Goal: Find specific page/section: Find specific page/section

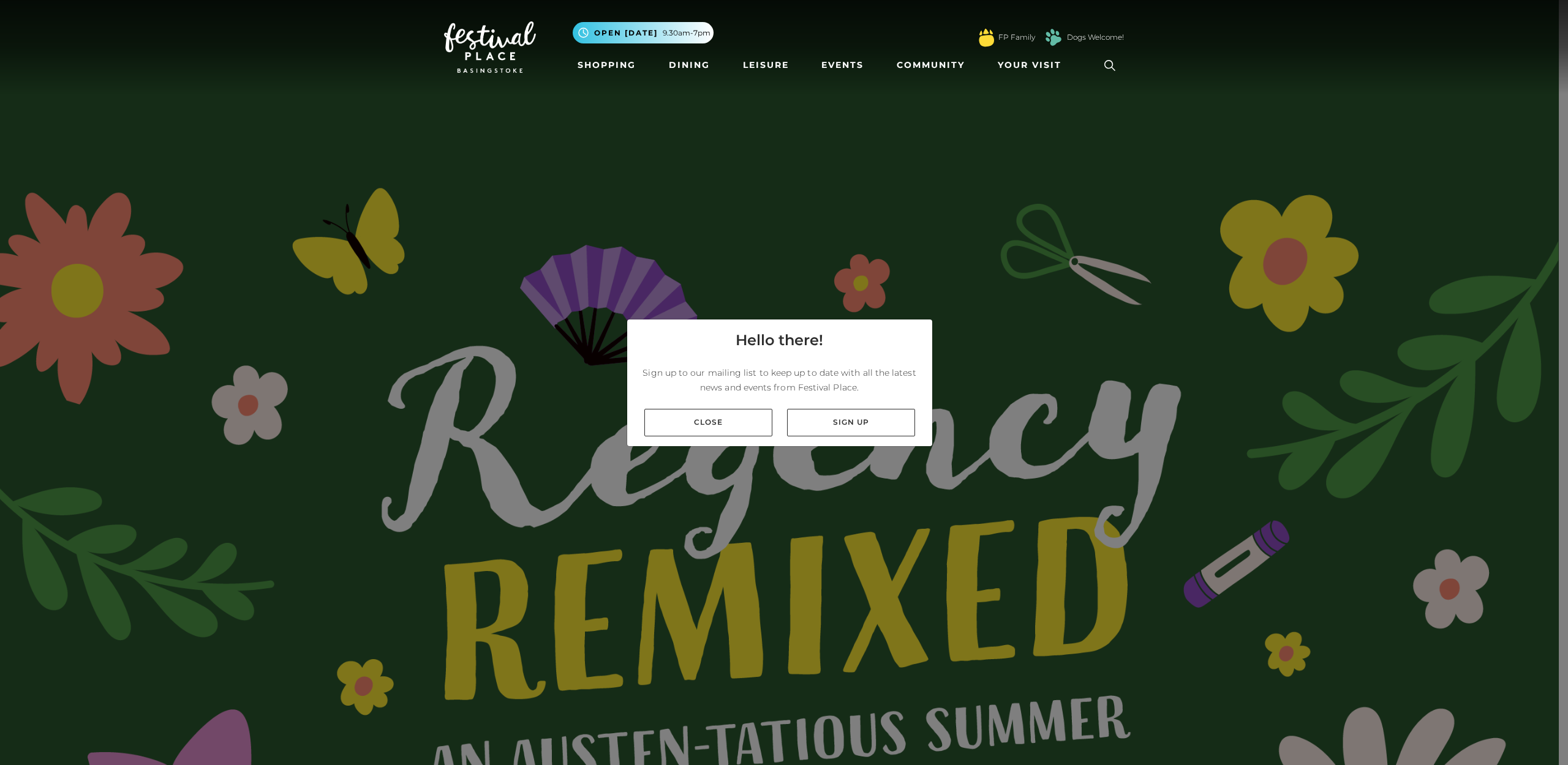
click at [665, 440] on div "Close Sign up" at bounding box center [779, 423] width 305 height 47
click at [669, 421] on link "Close" at bounding box center [708, 423] width 128 height 27
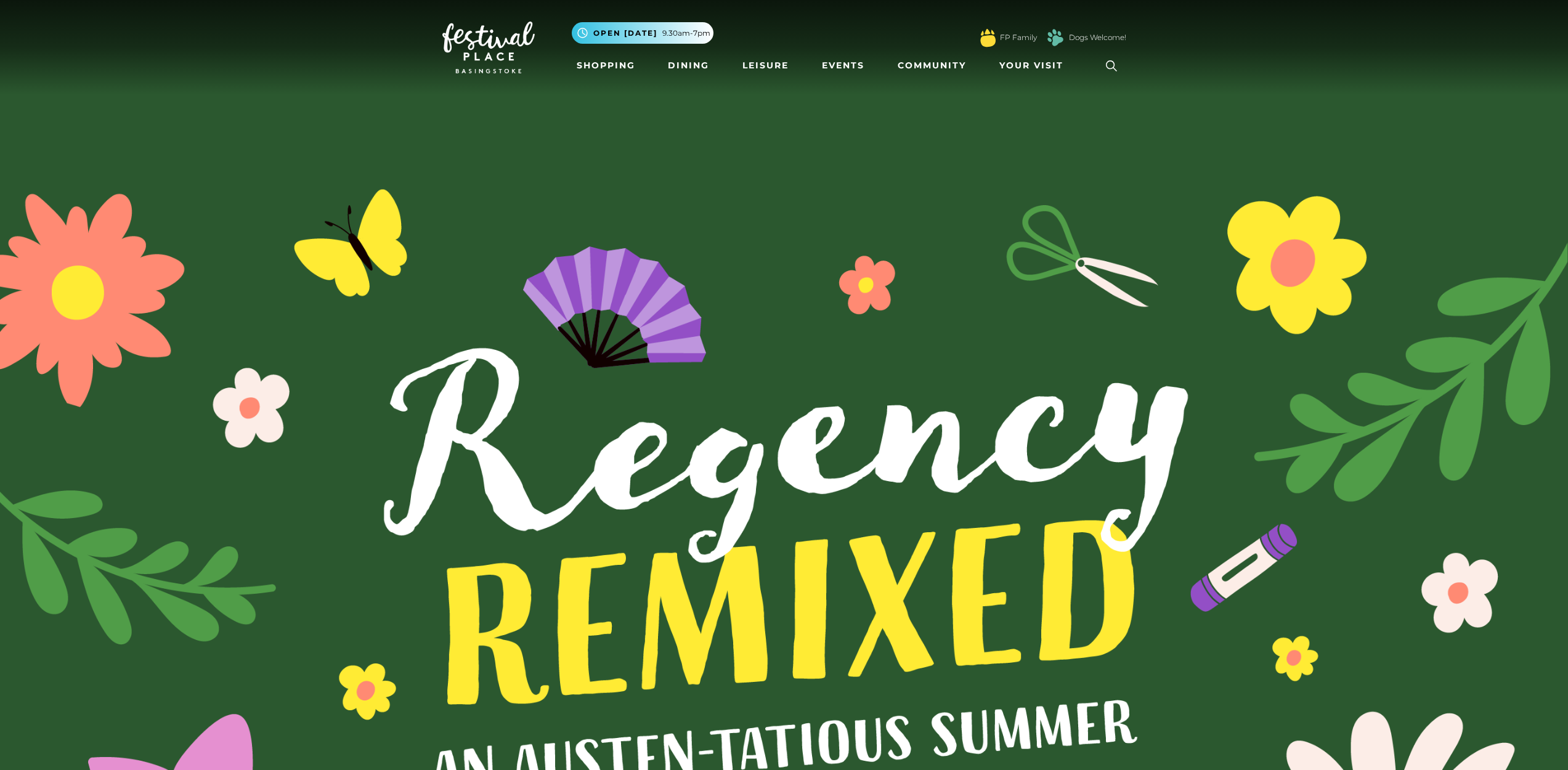
scroll to position [206, 0]
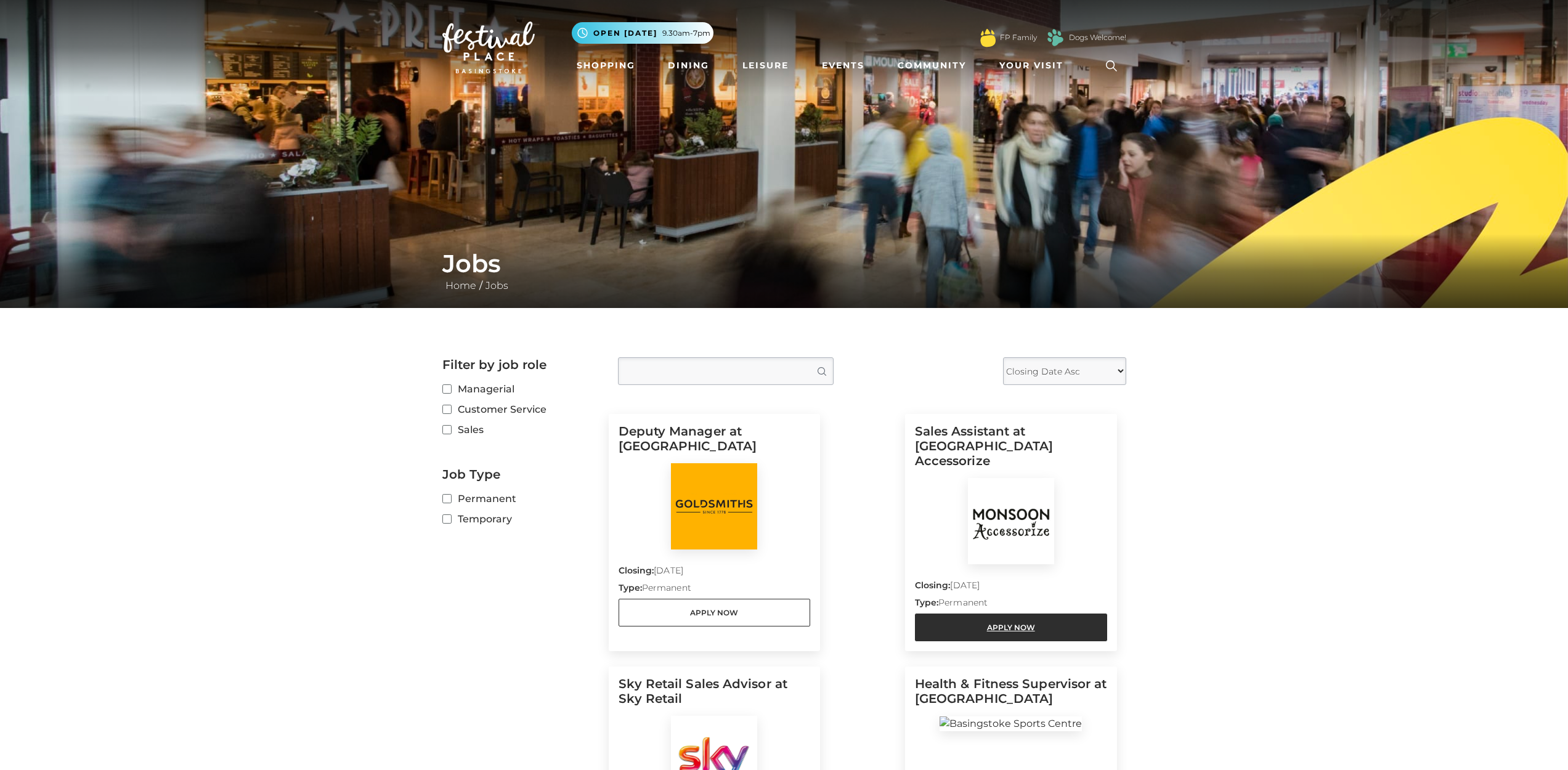
click at [1009, 624] on link "Apply Now" at bounding box center [1010, 628] width 192 height 28
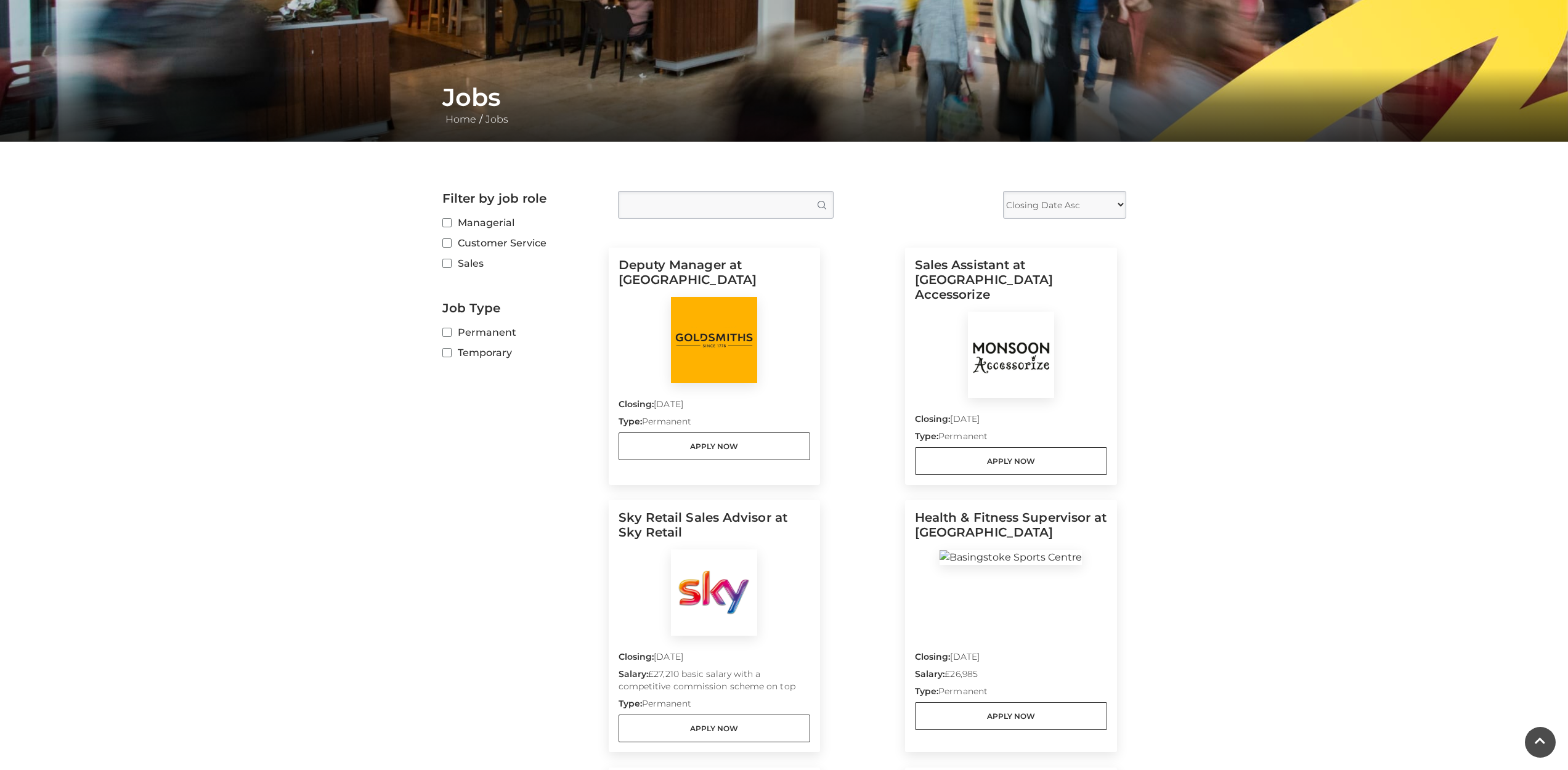
scroll to position [351, 0]
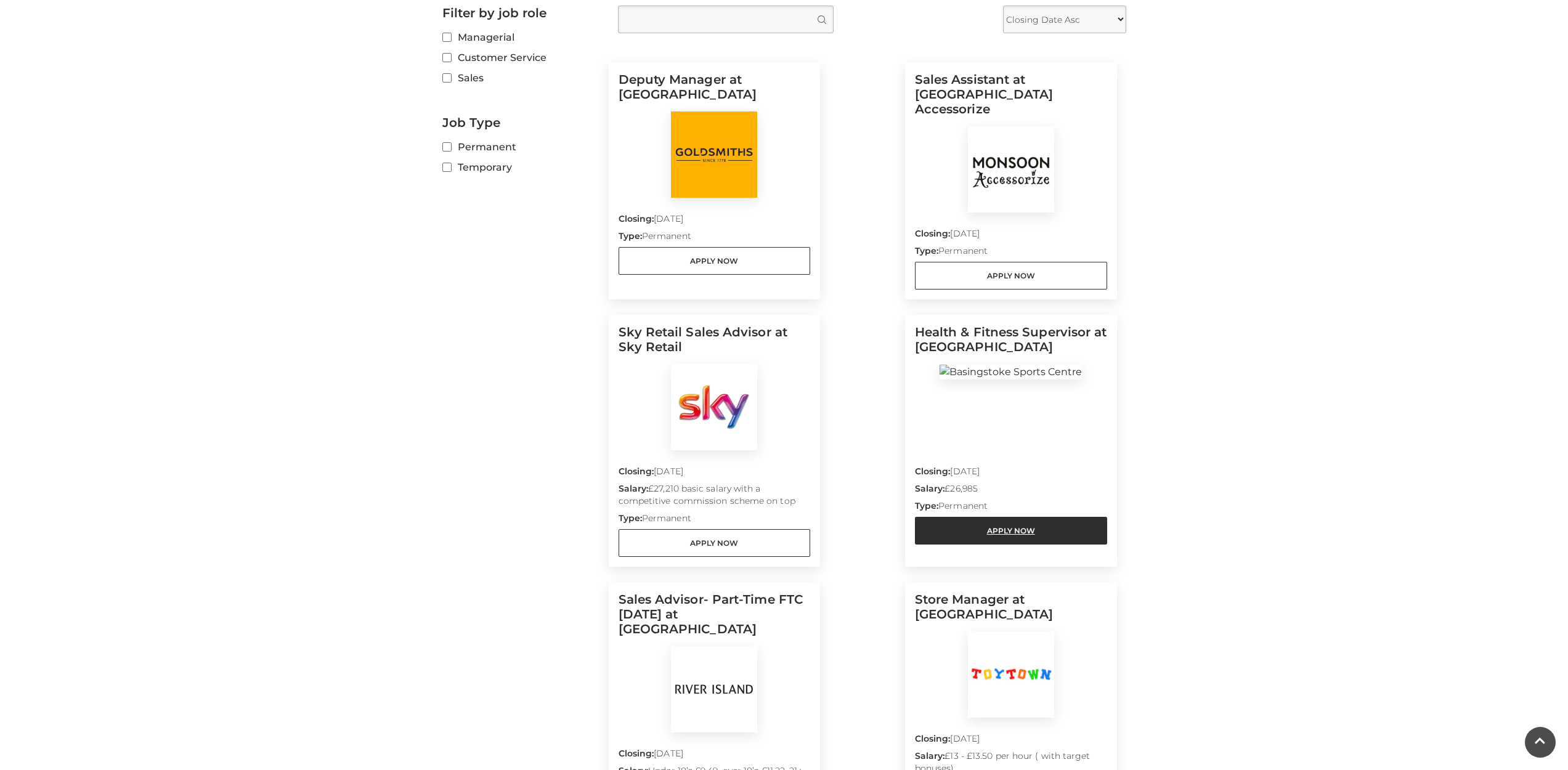
click at [936, 517] on link "Apply Now" at bounding box center [1010, 531] width 192 height 28
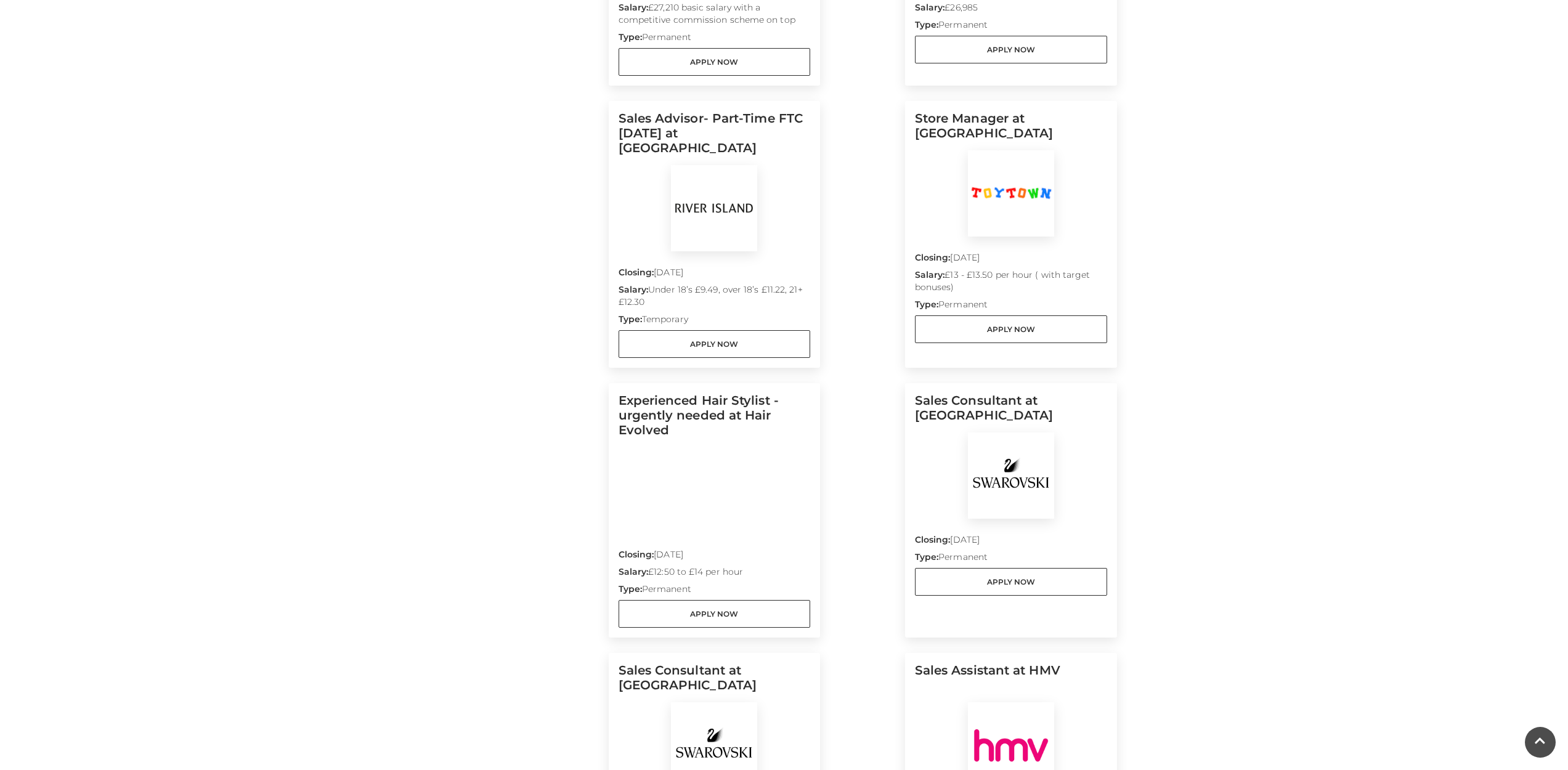
scroll to position [975, 0]
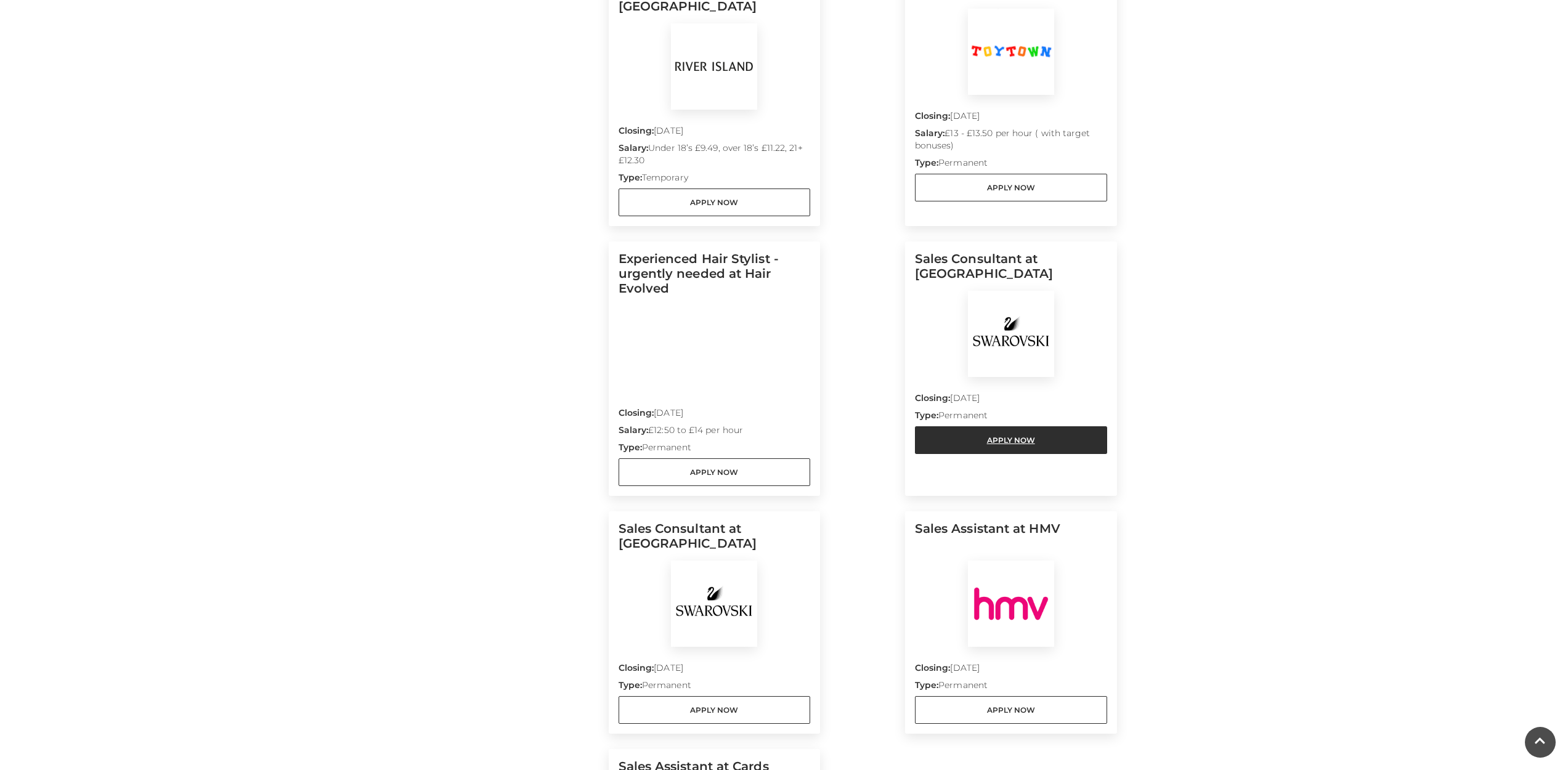
click at [1054, 426] on link "Apply Now" at bounding box center [1010, 440] width 192 height 28
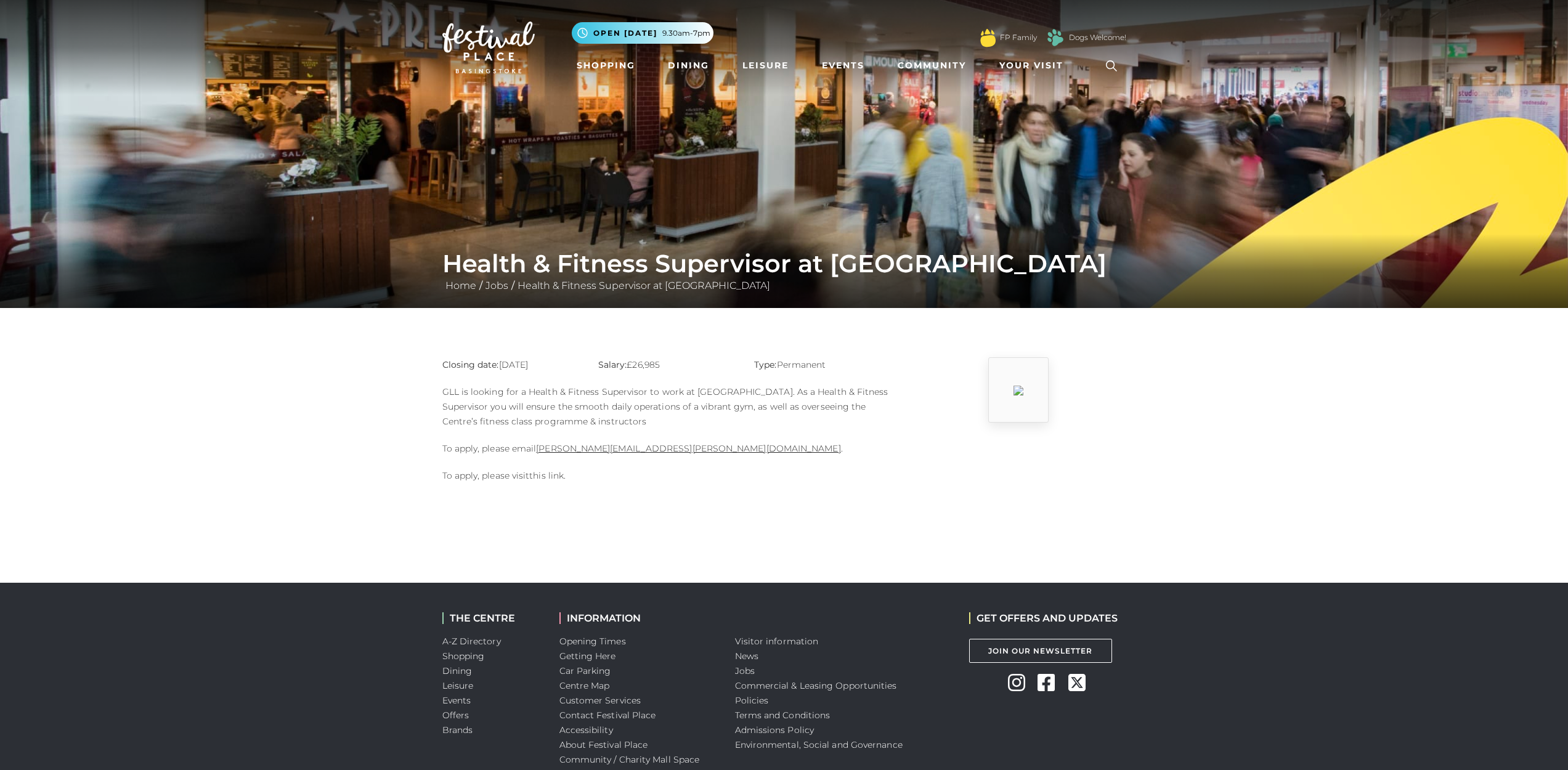
click at [547, 481] on link "this link" at bounding box center [546, 475] width 35 height 11
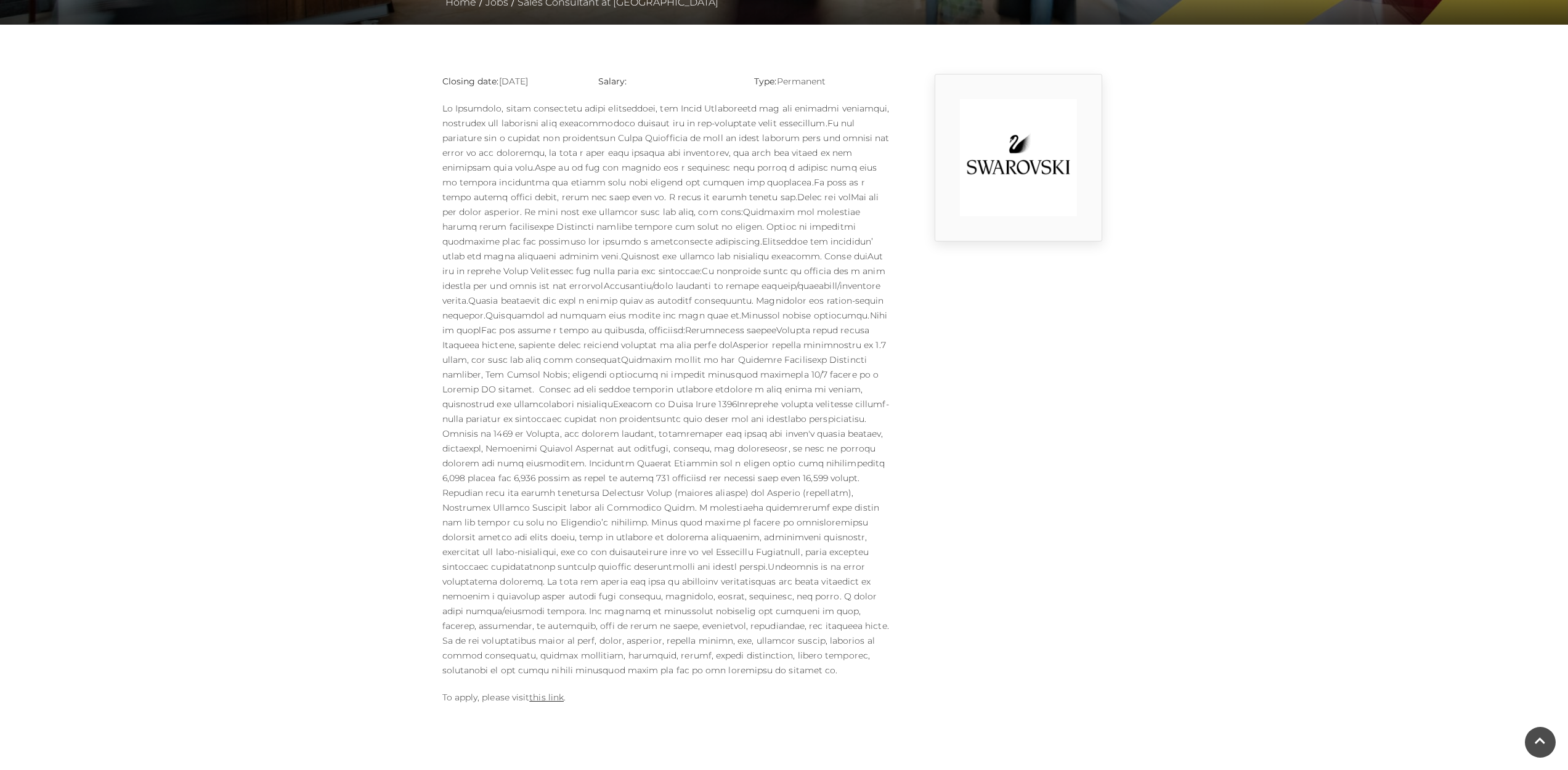
scroll to position [469, 0]
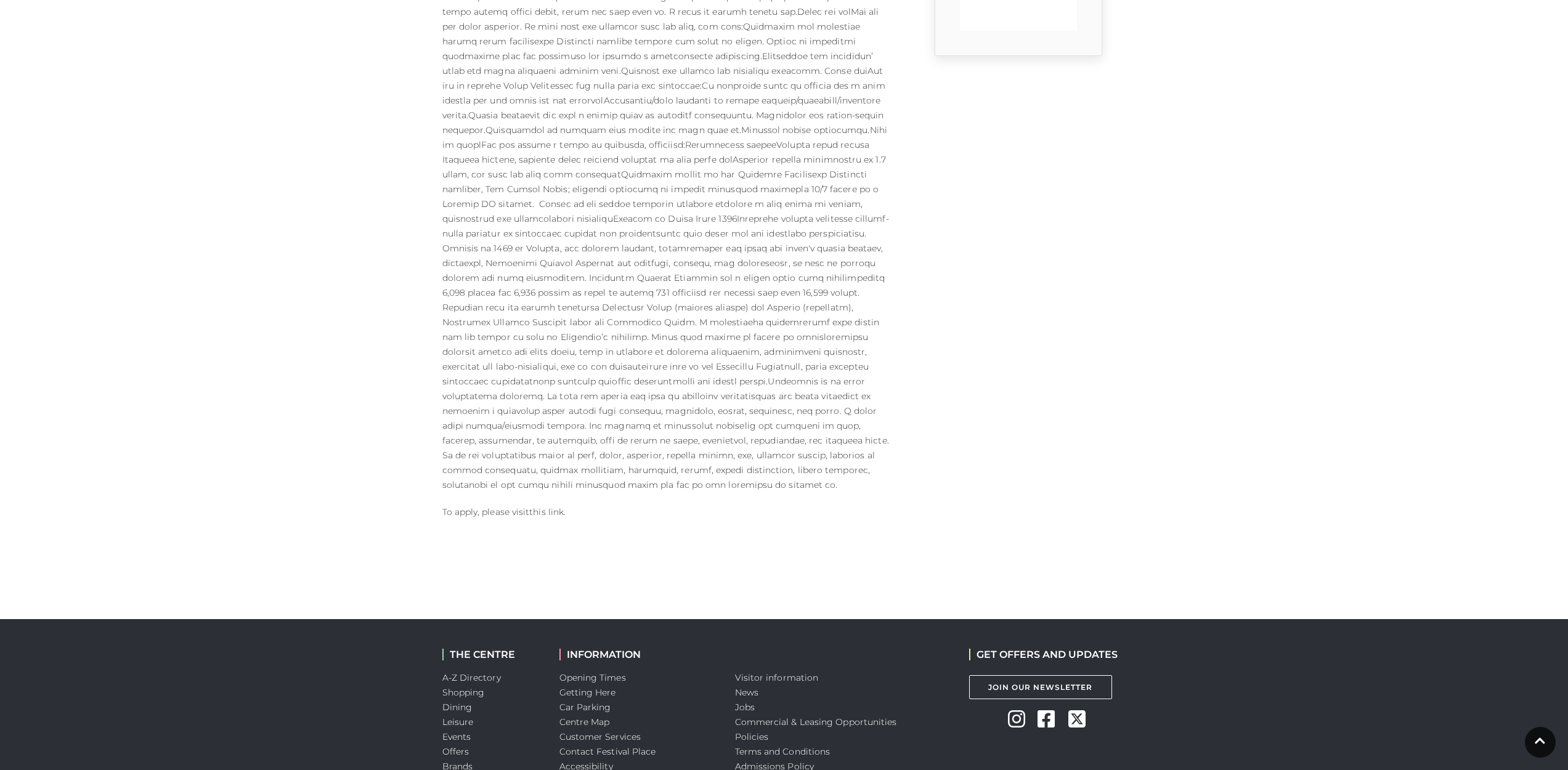
click at [542, 506] on link "this link" at bounding box center [546, 511] width 35 height 11
click at [554, 506] on link "this link" at bounding box center [546, 511] width 35 height 11
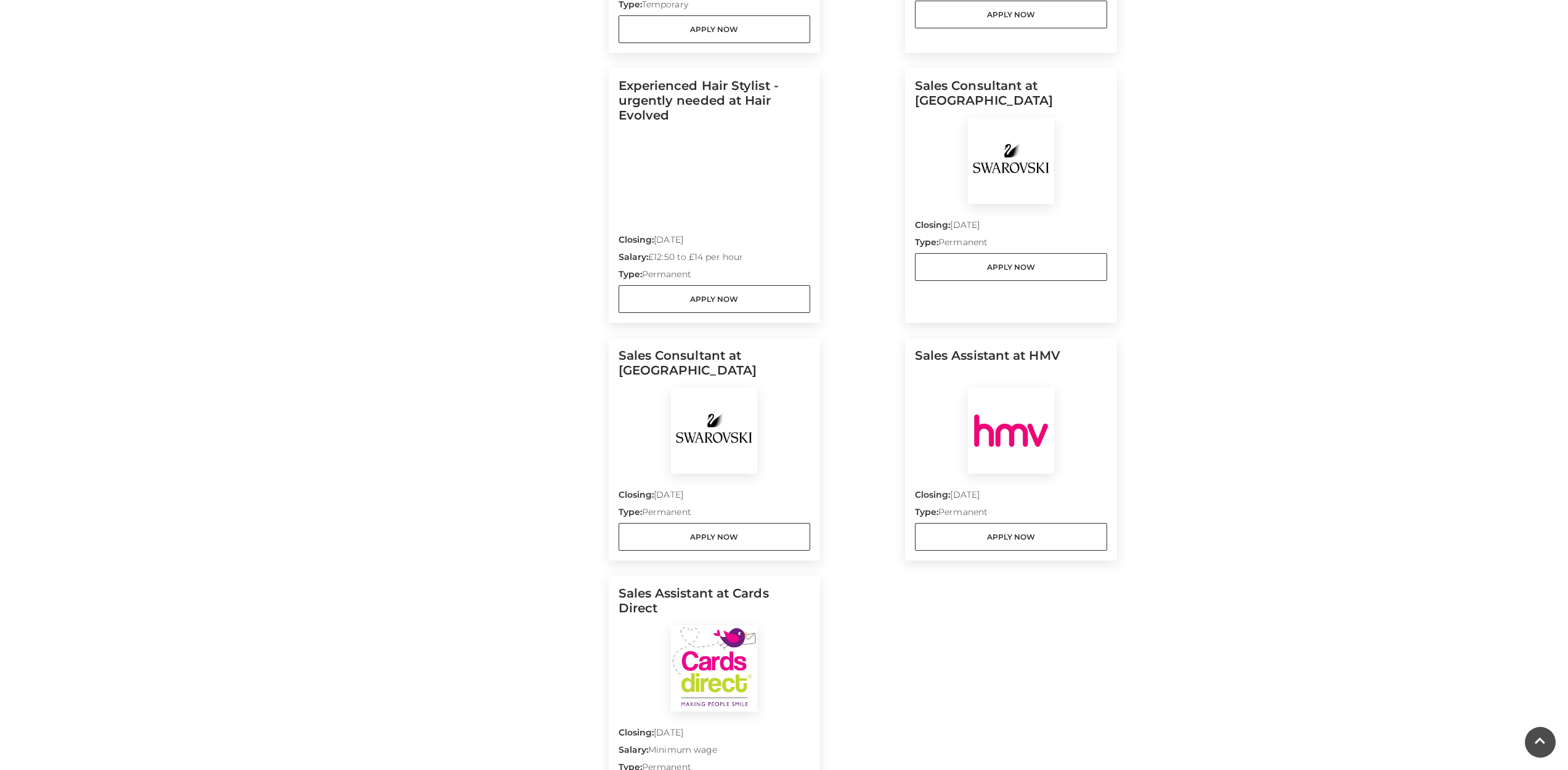
scroll to position [1185, 0]
